Goal: Information Seeking & Learning: Understand process/instructions

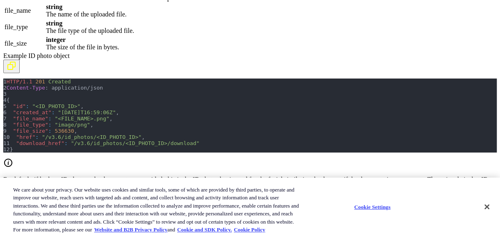
scroll to position [20819, 0]
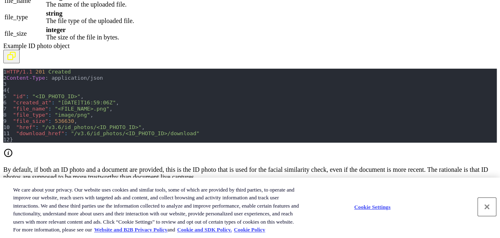
click at [486, 209] on button "Close" at bounding box center [487, 207] width 18 height 18
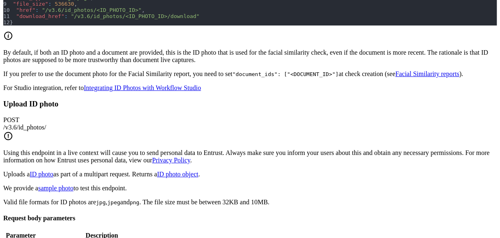
scroll to position [20942, 0]
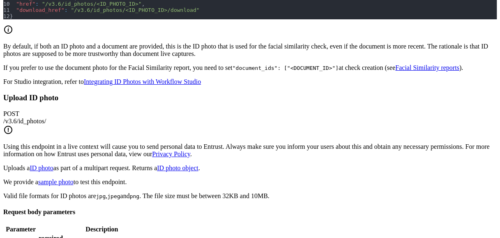
drag, startPoint x: 205, startPoint y: 117, endPoint x: 268, endPoint y: 136, distance: 65.4
drag, startPoint x: 268, startPoint y: 136, endPoint x: 296, endPoint y: 123, distance: 30.7
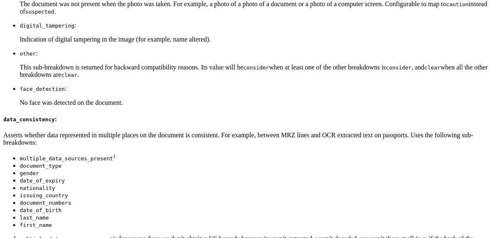
scroll to position [27823, 0]
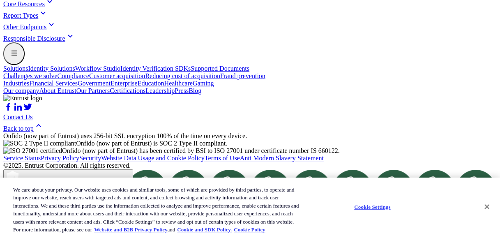
scroll to position [66114, 0]
click at [486, 206] on button "Close" at bounding box center [487, 207] width 18 height 18
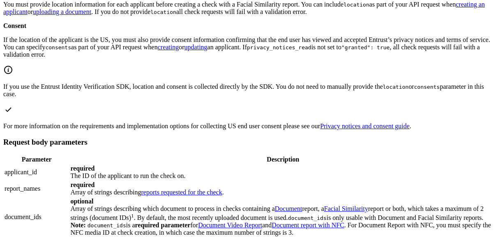
scroll to position [58352, 0]
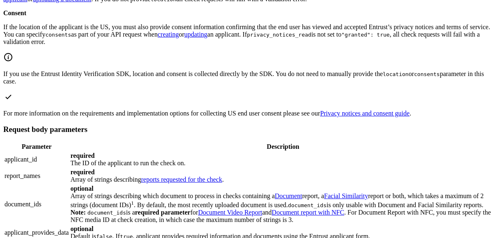
drag, startPoint x: 433, startPoint y: 137, endPoint x: 376, endPoint y: 138, distance: 57.5
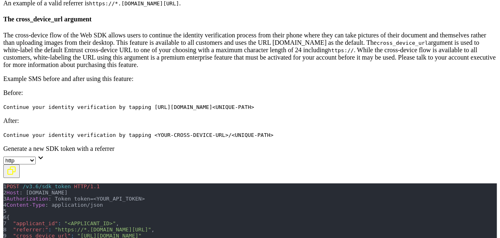
scroll to position [58367, 0]
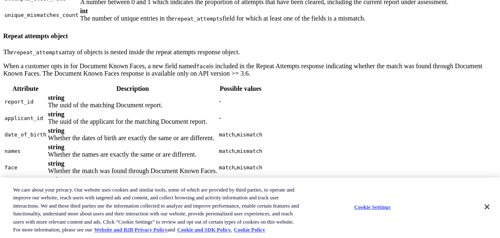
drag, startPoint x: 88, startPoint y: 136, endPoint x: 316, endPoint y: 137, distance: 228.4
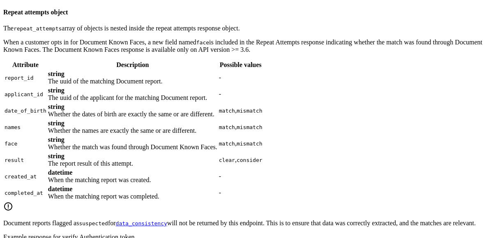
scroll to position [54920, 0]
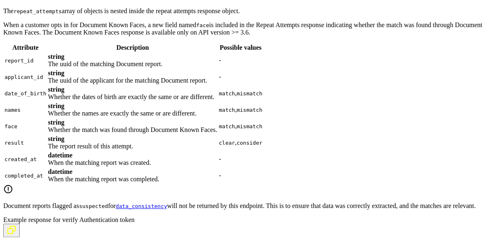
drag, startPoint x: 93, startPoint y: 97, endPoint x: 314, endPoint y: 94, distance: 221.4
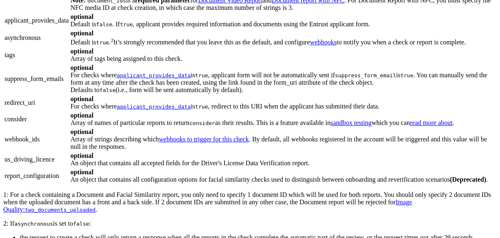
scroll to position [59410, 0]
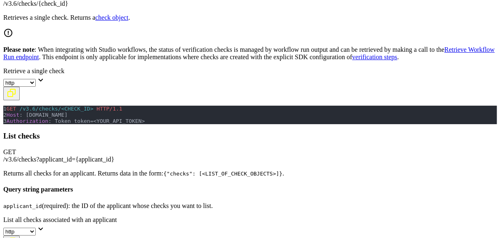
drag, startPoint x: 66, startPoint y: 138, endPoint x: 2, endPoint y: 143, distance: 63.8
drag, startPoint x: 2, startPoint y: 143, endPoint x: 36, endPoint y: 141, distance: 33.3
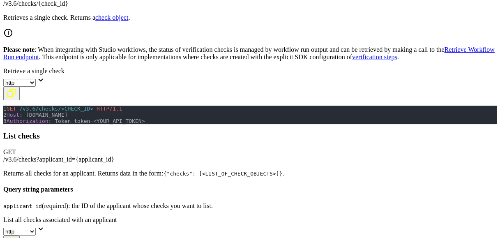
drag, startPoint x: 67, startPoint y: 138, endPoint x: 3, endPoint y: 138, distance: 63.3
copy td "workflow_task.started"
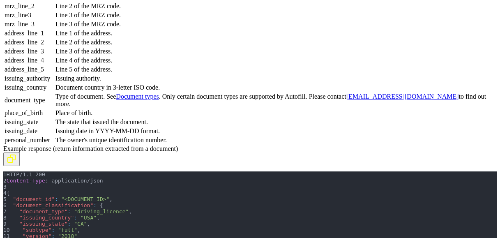
scroll to position [57707, 0]
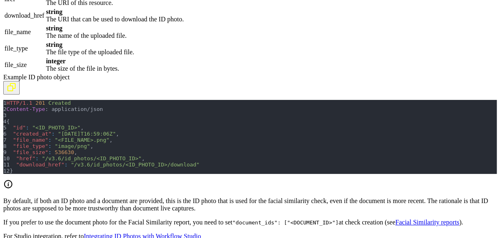
scroll to position [20928, 0]
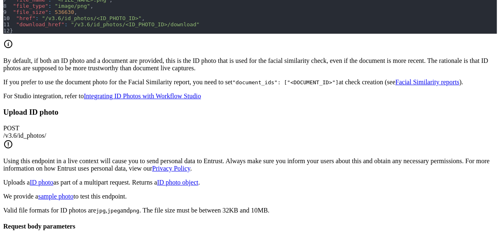
drag, startPoint x: 149, startPoint y: 131, endPoint x: 279, endPoint y: 131, distance: 130.6
drag, startPoint x: 279, startPoint y: 131, endPoint x: 249, endPoint y: 141, distance: 31.8
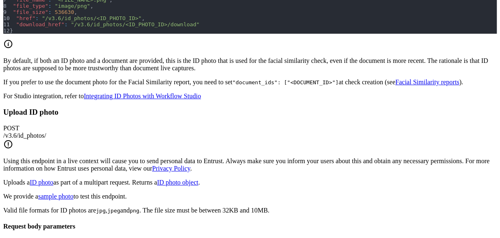
drag, startPoint x: 296, startPoint y: 131, endPoint x: 352, endPoint y: 132, distance: 55.5
drag, startPoint x: 333, startPoint y: 127, endPoint x: 425, endPoint y: 128, distance: 92.0
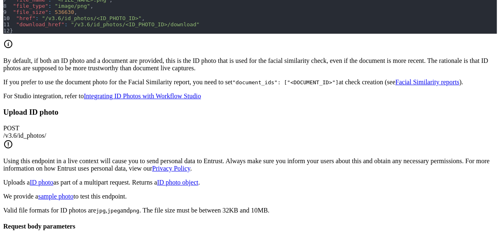
drag, startPoint x: 425, startPoint y: 128, endPoint x: 373, endPoint y: 152, distance: 57.5
drag, startPoint x: 459, startPoint y: 132, endPoint x: 503, endPoint y: 141, distance: 44.5
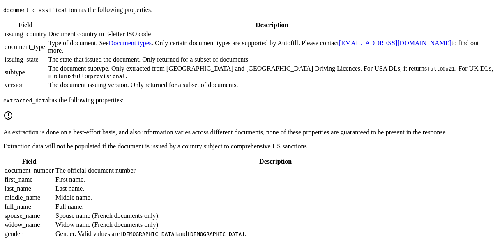
scroll to position [55634, 0]
